Goal: Task Accomplishment & Management: Complete application form

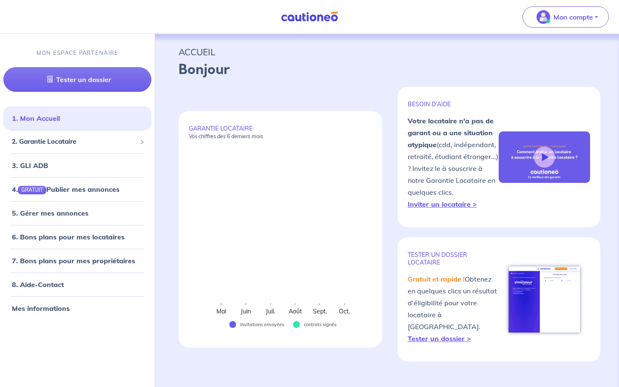
select select "FR"
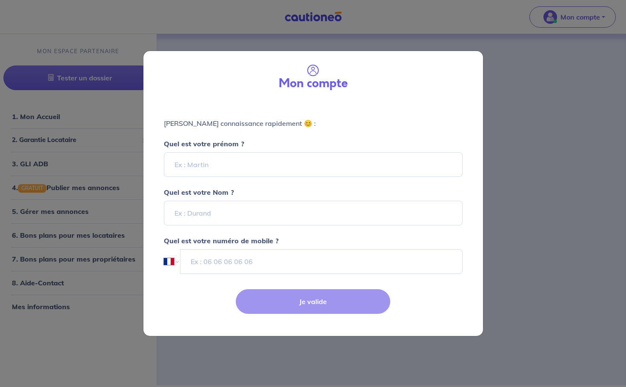
click at [432, 51] on div "Mon compte" at bounding box center [312, 76] width 339 height 50
click at [493, 46] on div "Mon compte Faisons connaissance rapidement 😊 : Quel est votre prénom ? Quel est…" at bounding box center [313, 193] width 626 height 387
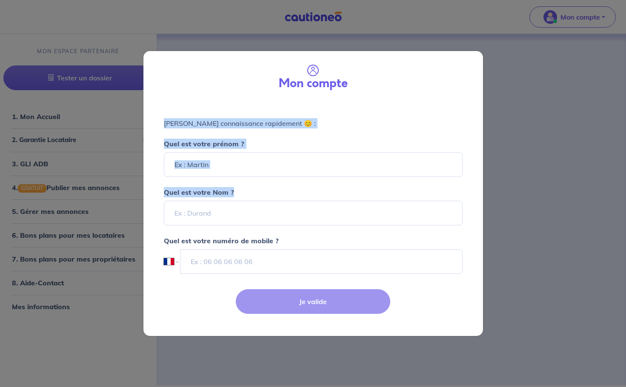
drag, startPoint x: 345, startPoint y: 79, endPoint x: 374, endPoint y: 182, distance: 107.3
click at [374, 182] on form "Mon compte Faisons connaissance rapidement 😊 : Quel est votre prénom ? Quel est…" at bounding box center [312, 193] width 339 height 285
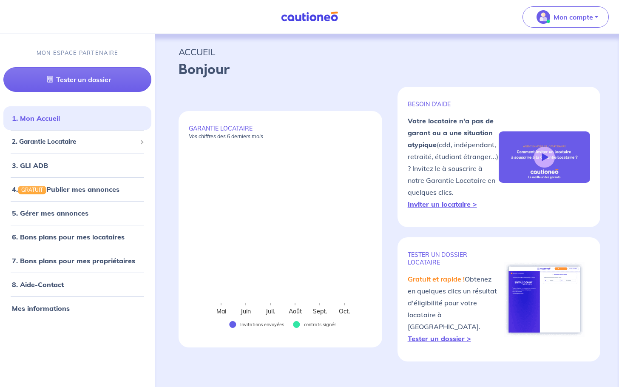
select select "FR"
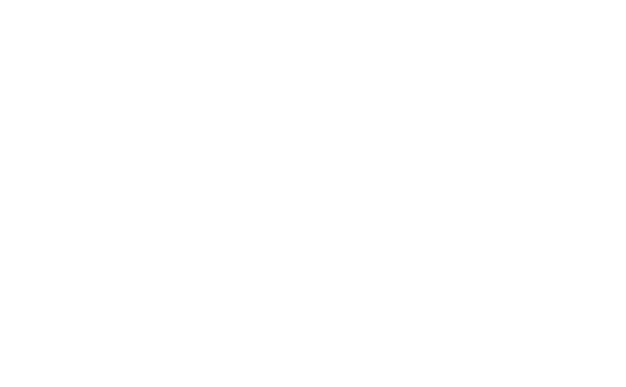
select select "FR"
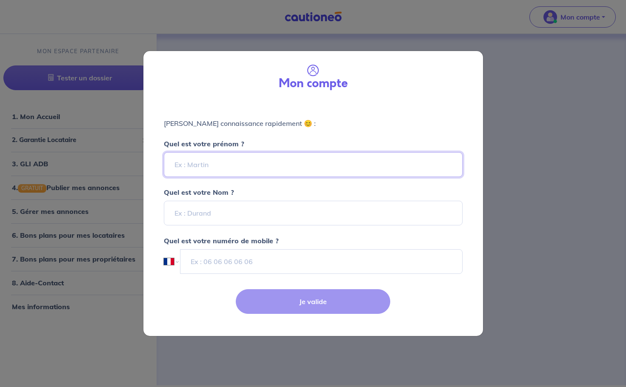
click at [236, 164] on input "Quel est votre prénom ?" at bounding box center [313, 164] width 299 height 25
type input "Agence"
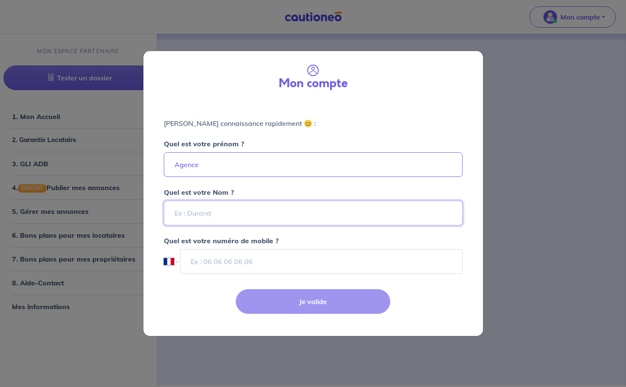
type input "Z"
type input "Adequadom"
click at [268, 265] on input "tel" at bounding box center [321, 261] width 282 height 25
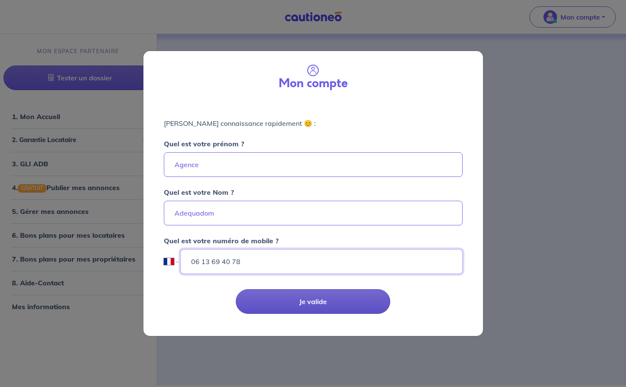
type input "06 13 69 40 78"
click at [304, 302] on button "Je valide" at bounding box center [313, 301] width 154 height 25
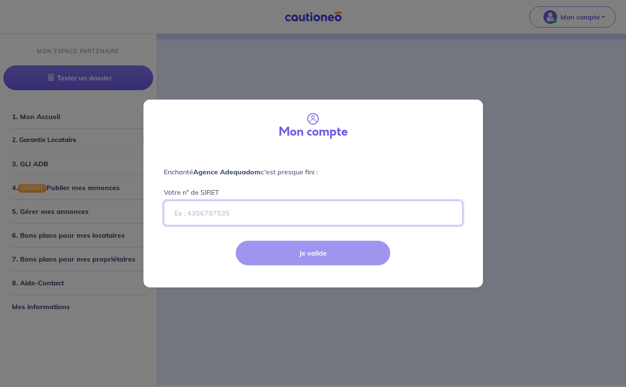
paste input "502550296"
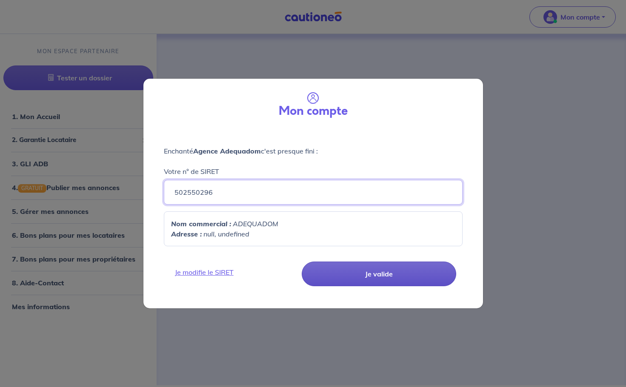
type input "502550296"
click at [325, 268] on button "Je valide" at bounding box center [379, 274] width 154 height 25
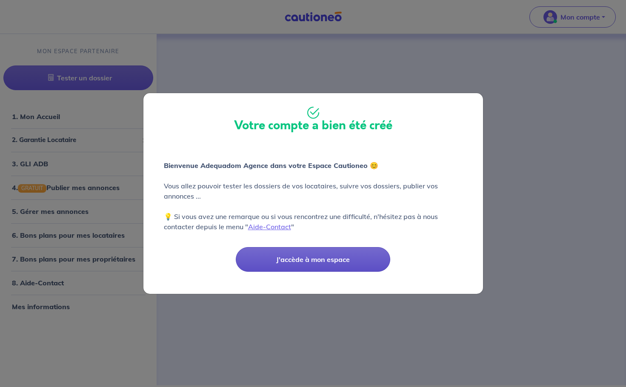
click at [330, 263] on button "J'accède à mon espace" at bounding box center [313, 259] width 154 height 25
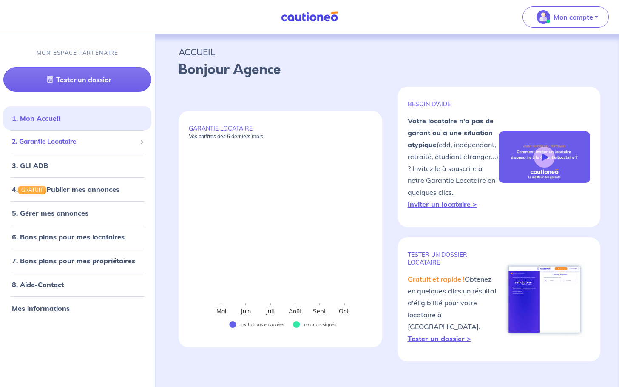
click at [93, 150] on li "2. Garantie Locataire Tester un dossier Suivre tous mes dossiers Inviter un loc…" at bounding box center [77, 141] width 148 height 23
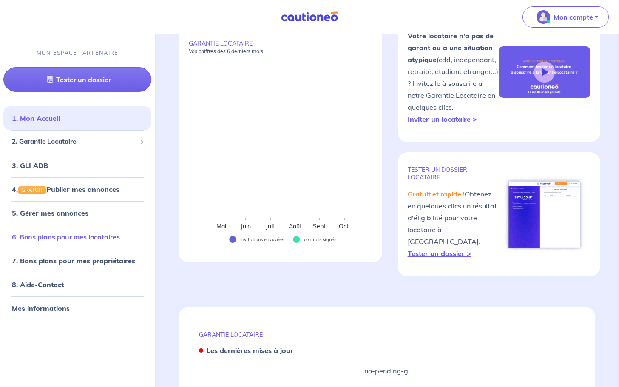
scroll to position [120, 0]
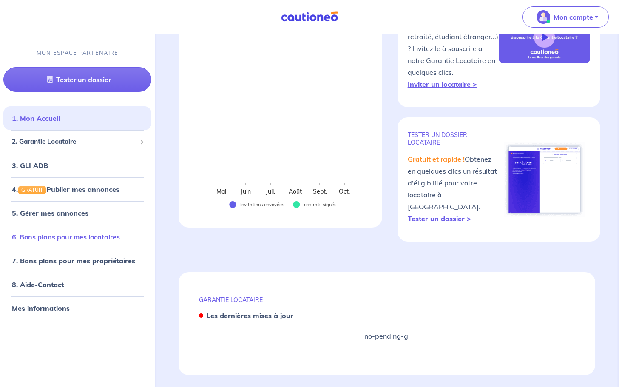
click at [71, 239] on link "6. Bons plans pour mes locataires" at bounding box center [66, 237] width 108 height 9
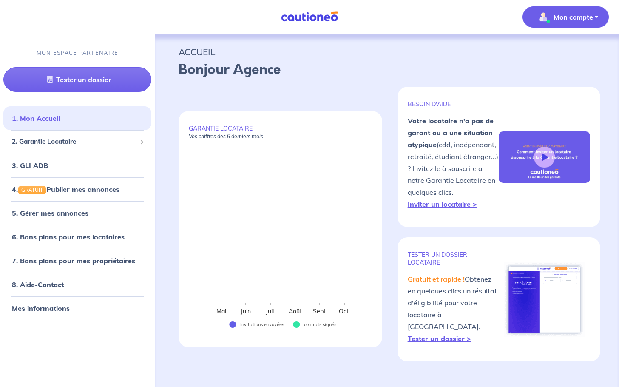
click at [571, 23] on span "Mon compte" at bounding box center [563, 17] width 60 height 14
click at [493, 84] on div "Bonjour Agence" at bounding box center [387, 73] width 417 height 27
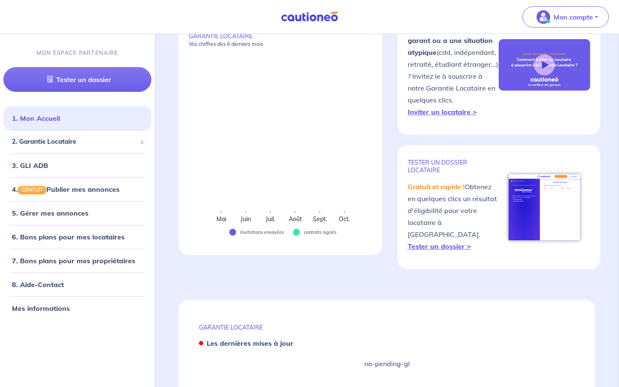
scroll to position [77, 0]
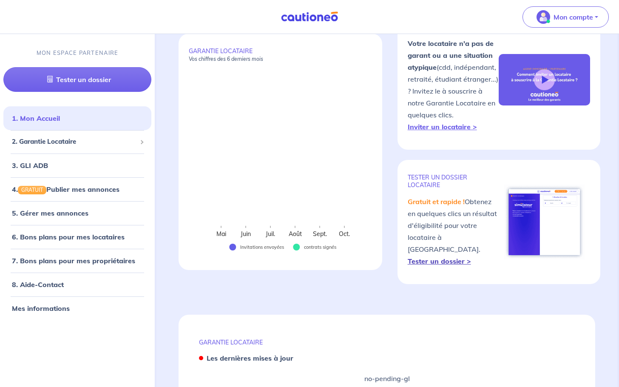
click at [453, 257] on strong "Tester un dossier >" at bounding box center [439, 261] width 63 height 9
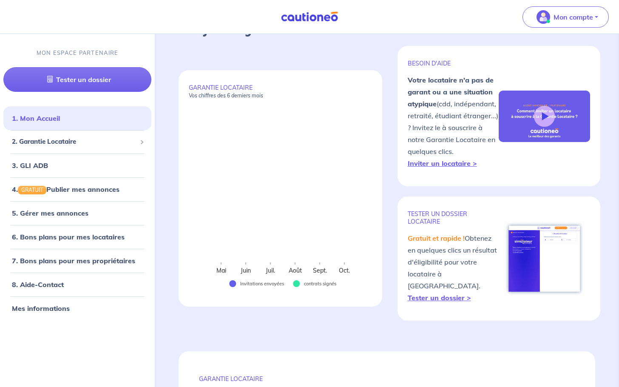
scroll to position [0, 0]
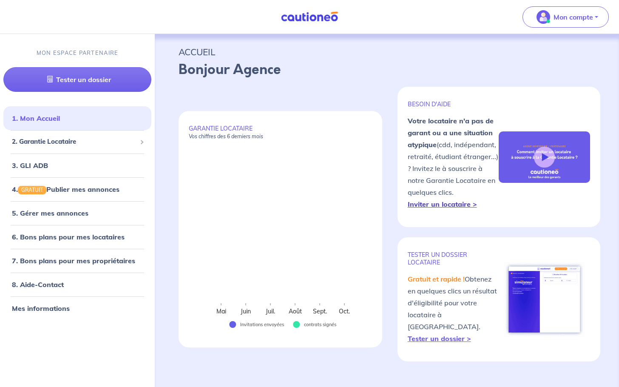
click at [455, 204] on strong "Inviter un locataire >" at bounding box center [442, 204] width 69 height 9
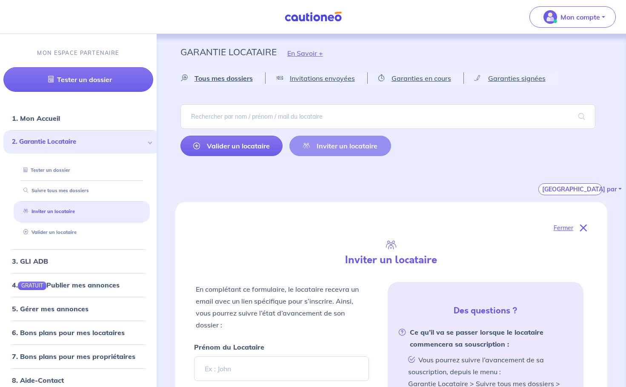
select select "FR"
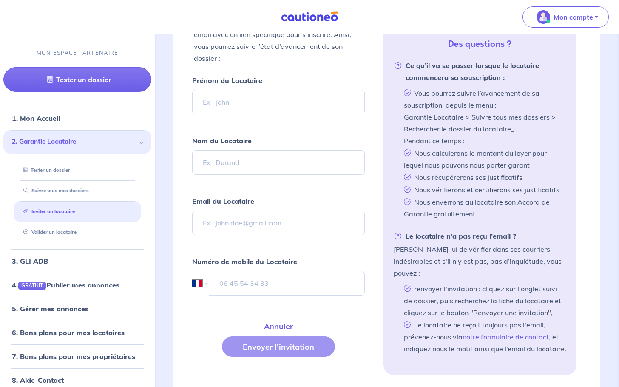
scroll to position [256, 0]
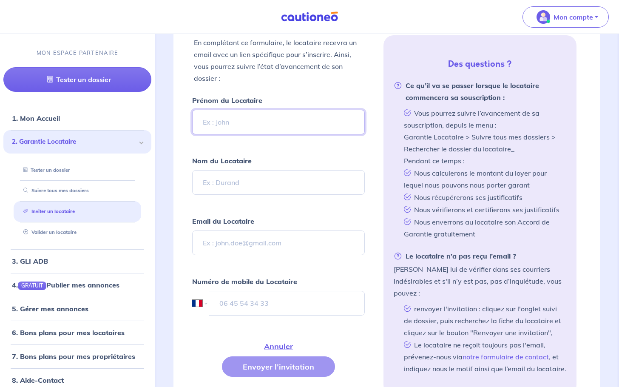
click at [222, 122] on input "Prénom du Locataire" at bounding box center [278, 122] width 173 height 25
click at [47, 260] on link "3. GLI ADB" at bounding box center [29, 261] width 35 height 9
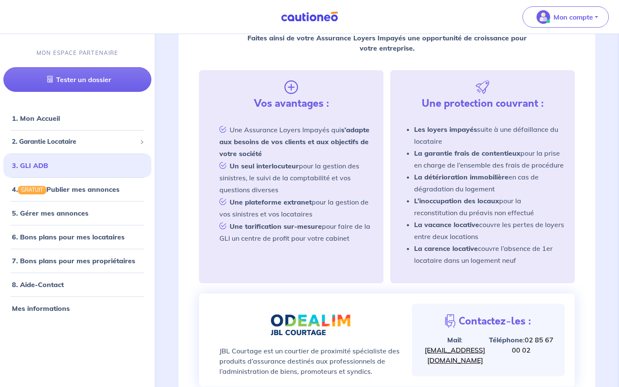
scroll to position [125, 0]
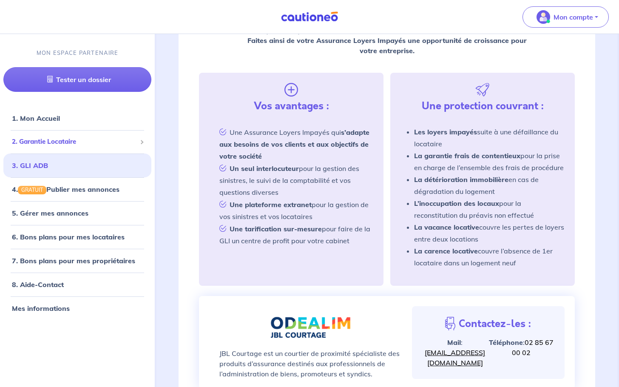
click at [85, 144] on span "2. Garantie Locataire" at bounding box center [74, 142] width 125 height 10
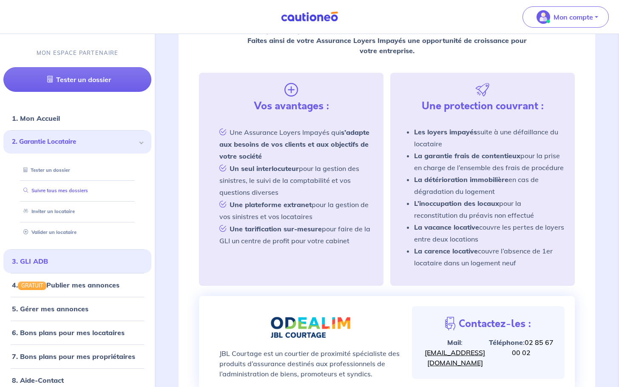
click at [46, 188] on link "Suivre tous mes dossiers" at bounding box center [54, 191] width 68 height 6
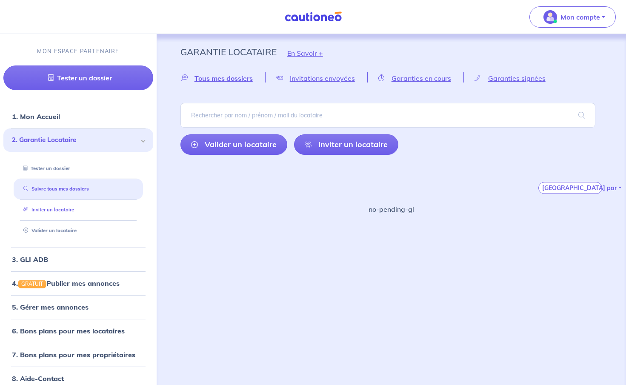
click at [52, 213] on link "Inviter un locataire" at bounding box center [47, 210] width 54 height 6
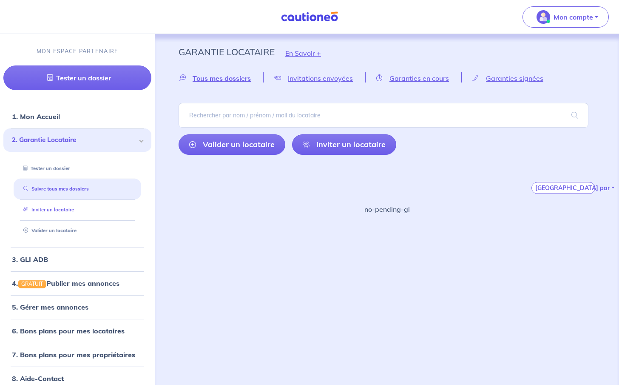
select select "FR"
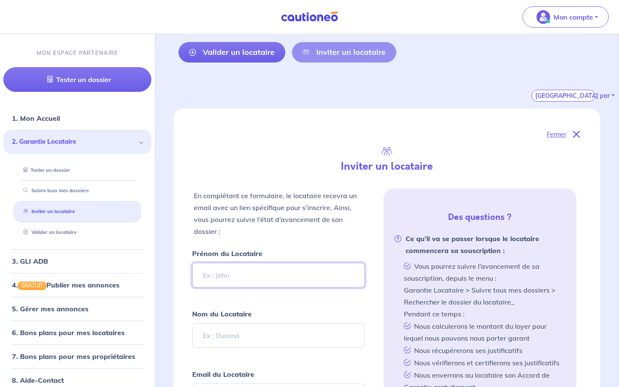
scroll to position [170, 0]
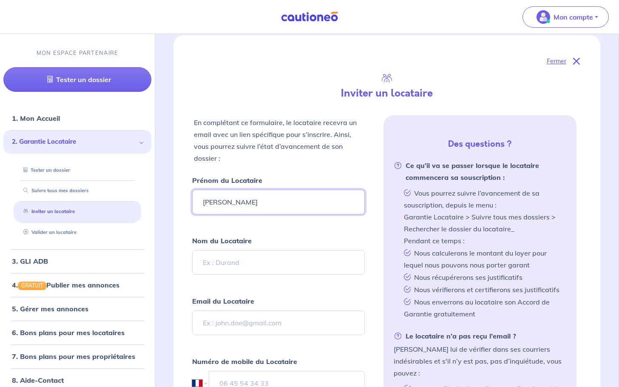
type input "[PERSON_NAME]"
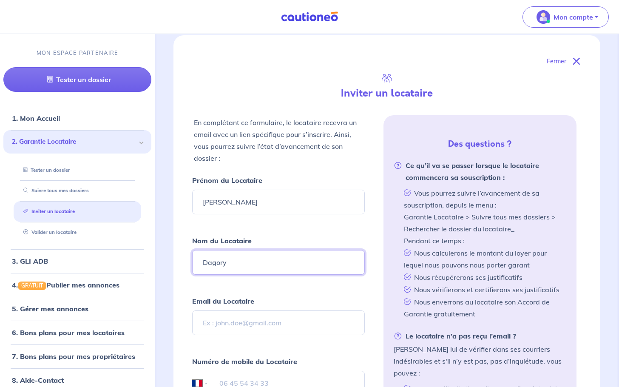
type input "Dagory"
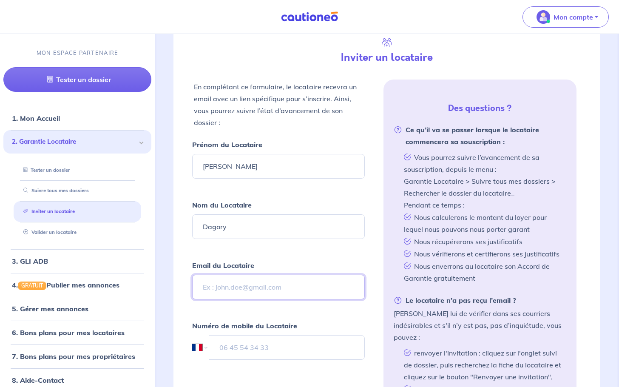
scroll to position [255, 0]
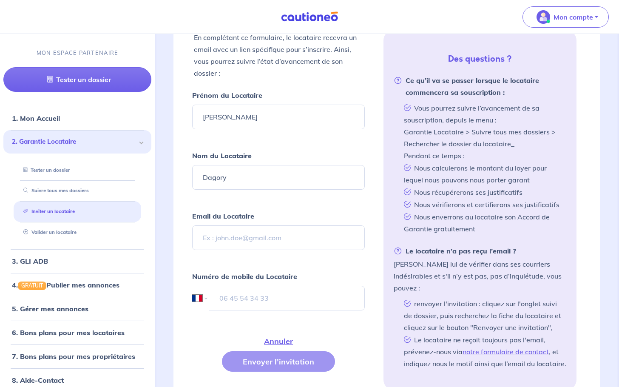
click at [218, 251] on form "Prénom du Locataire [PERSON_NAME] du Locataire Dagory Email du Locataire Numéro…" at bounding box center [278, 240] width 173 height 303
click at [218, 244] on input "Email du Locataire" at bounding box center [278, 237] width 173 height 25
paste input "[EMAIL_ADDRESS][DOMAIN_NAME]"
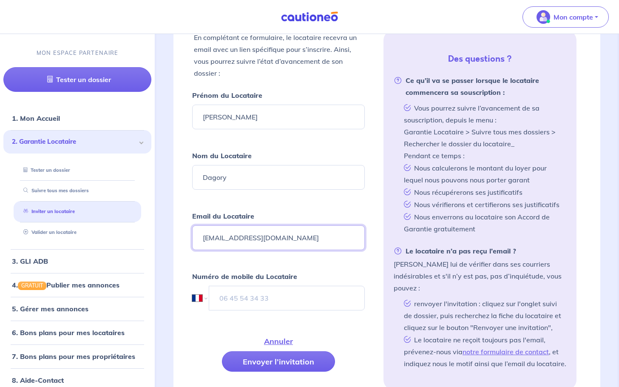
type input "[EMAIL_ADDRESS][DOMAIN_NAME]"
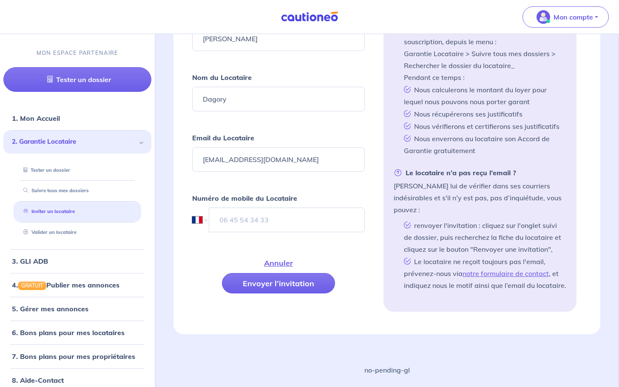
scroll to position [335, 0]
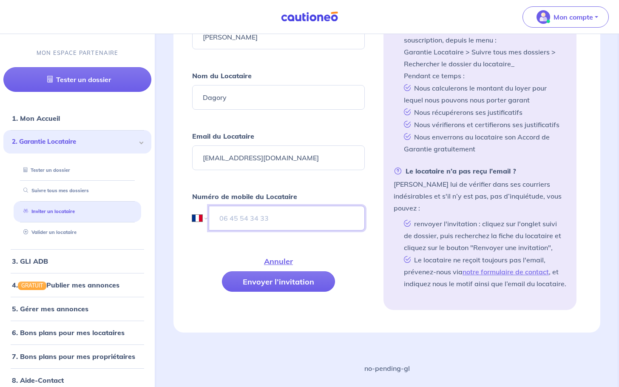
click at [244, 219] on input "tel" at bounding box center [287, 218] width 156 height 25
click at [257, 217] on input "06 31 14 90 3" at bounding box center [287, 218] width 156 height 25
click at [252, 218] on input "06 31 14 90 3" at bounding box center [287, 218] width 156 height 25
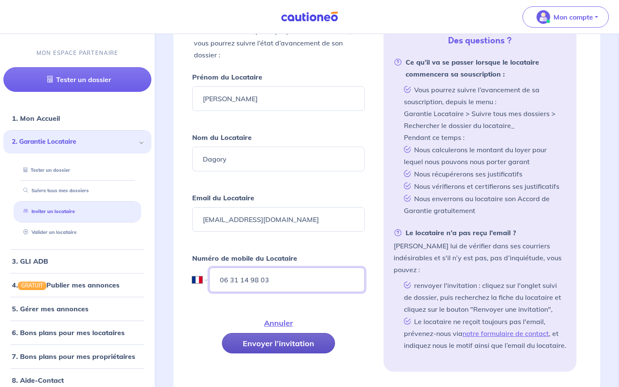
scroll to position [293, 0]
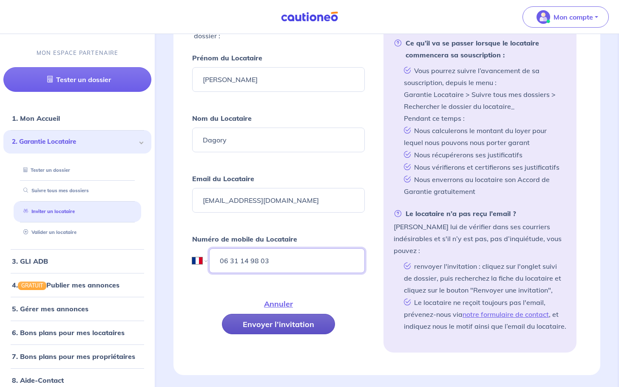
type input "06 31 14 98 03"
click at [283, 320] on button "Envoyer l’invitation" at bounding box center [278, 324] width 113 height 20
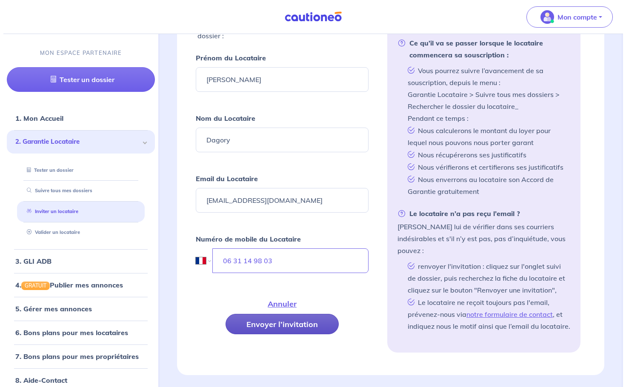
scroll to position [0, 0]
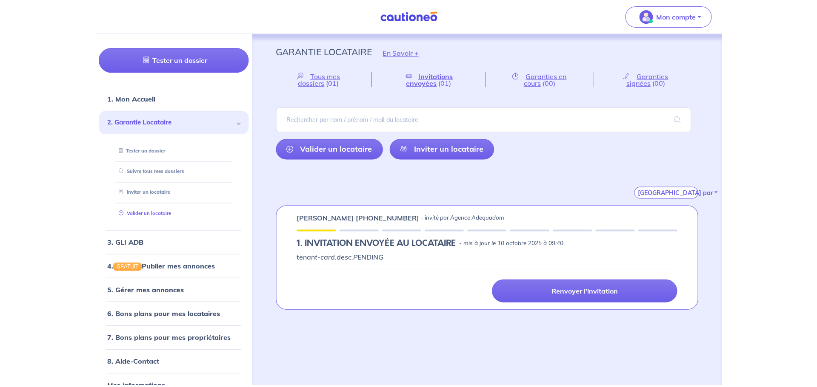
scroll to position [33, 0]
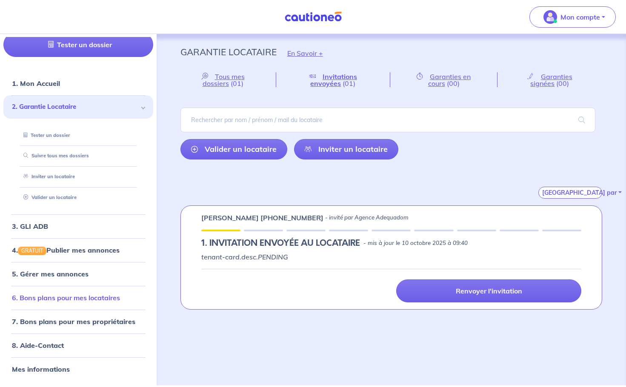
click at [73, 296] on link "6. Bons plans pour mes locataires" at bounding box center [66, 297] width 108 height 9
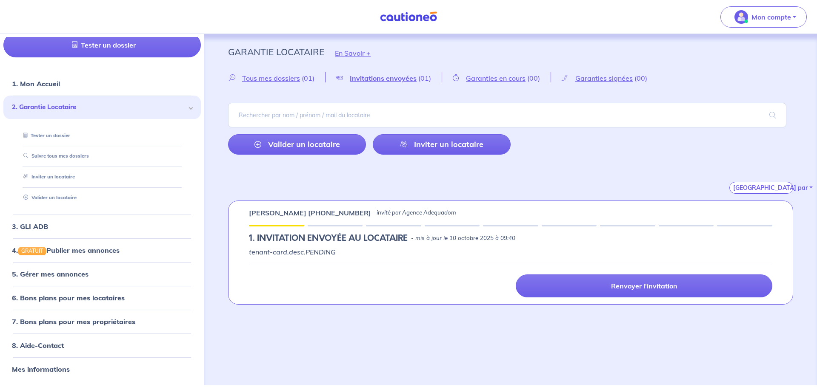
scroll to position [33, 0]
